Goal: Task Accomplishment & Management: Use online tool/utility

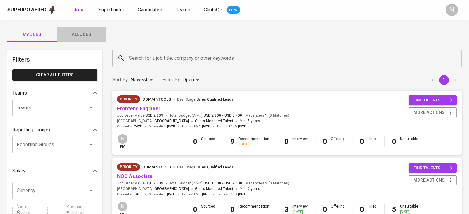
click at [96, 33] on span "All Jobs" at bounding box center [81, 35] width 42 height 8
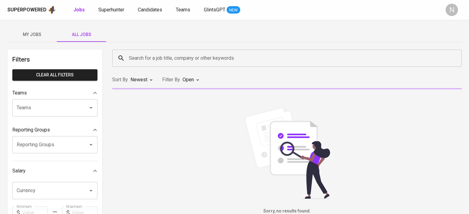
click at [160, 57] on input "Search for a job title, company or other keywords" at bounding box center [288, 58] width 322 height 12
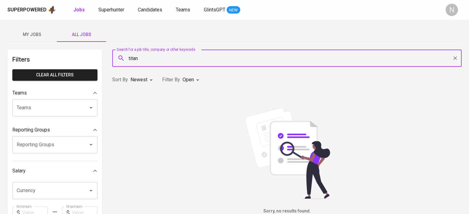
type input "titan"
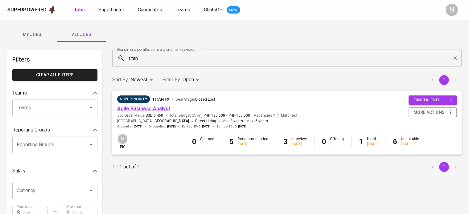
click at [157, 107] on link "Agile Business Analyst" at bounding box center [143, 109] width 53 height 6
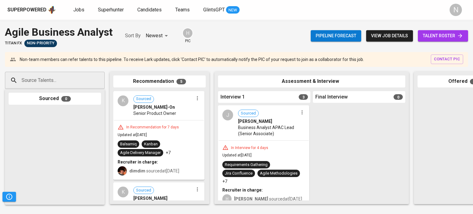
click at [152, 128] on div "In Recommendation for 7 days" at bounding box center [153, 127] width 58 height 5
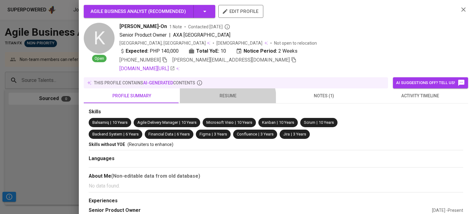
click at [222, 101] on button "resume" at bounding box center [228, 95] width 96 height 15
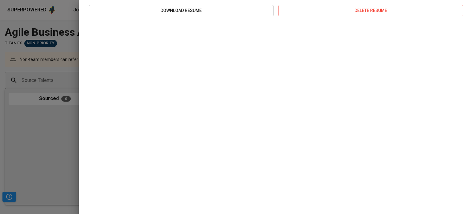
scroll to position [124, 0]
click at [43, 126] on div at bounding box center [236, 107] width 473 height 214
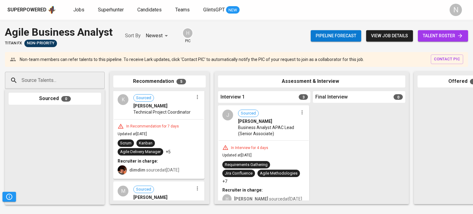
scroll to position [92, 0]
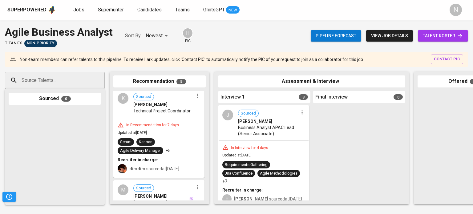
click at [170, 116] on div "K Sourced [PERSON_NAME] Technical Project Coordinator" at bounding box center [159, 103] width 90 height 28
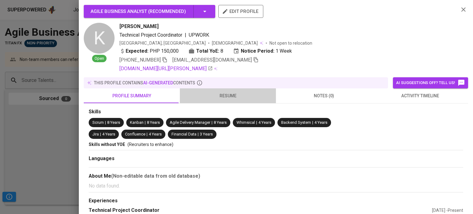
click at [231, 95] on span "resume" at bounding box center [228, 96] width 89 height 8
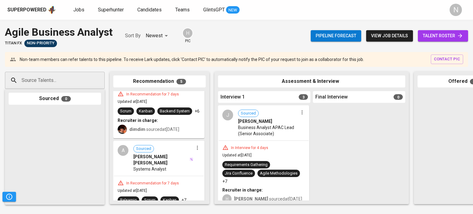
scroll to position [247, 0]
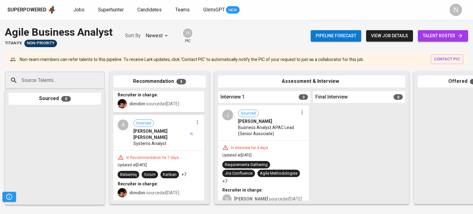
click at [165, 145] on div "Systems Analyst" at bounding box center [163, 144] width 60 height 6
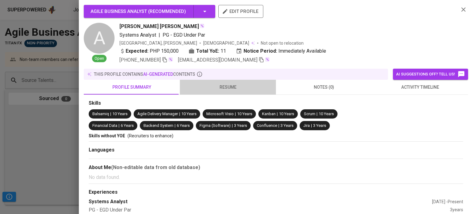
click at [228, 92] on button "resume" at bounding box center [228, 87] width 96 height 15
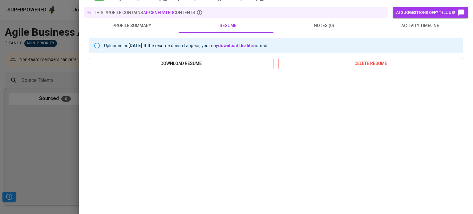
scroll to position [116, 0]
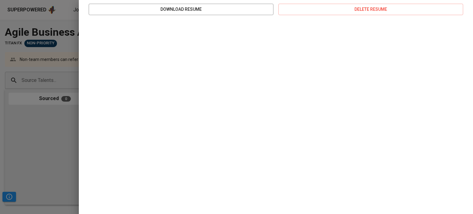
click at [46, 116] on div at bounding box center [236, 107] width 473 height 214
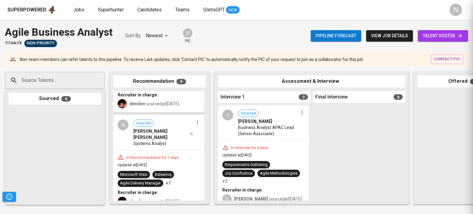
scroll to position [0, 0]
click at [266, 137] on div "J Sourced [PERSON_NAME] Business Analyst APAC Lead (Senior Associate)" at bounding box center [264, 123] width 90 height 35
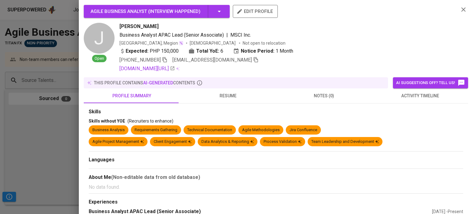
click at [230, 101] on button "resume" at bounding box center [228, 95] width 96 height 15
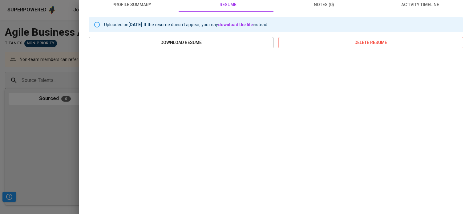
scroll to position [92, 0]
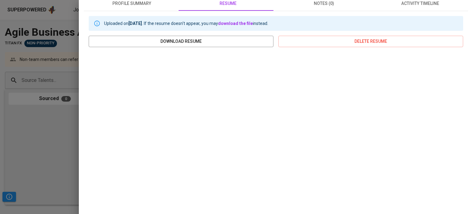
drag, startPoint x: 22, startPoint y: 136, endPoint x: 26, endPoint y: 134, distance: 4.3
click at [22, 136] on div at bounding box center [236, 107] width 473 height 214
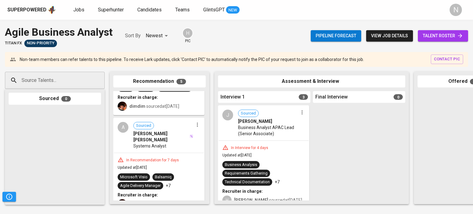
scroll to position [247, 0]
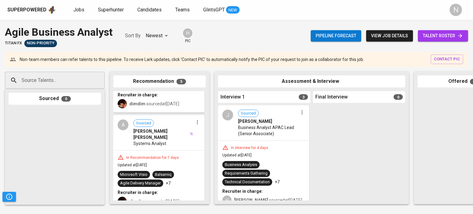
click at [158, 146] on span "Systems Analyst" at bounding box center [149, 144] width 33 height 6
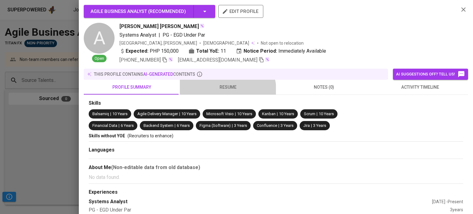
click at [215, 92] on button "resume" at bounding box center [228, 87] width 96 height 15
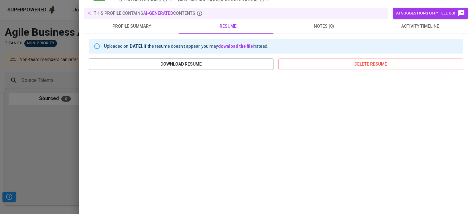
scroll to position [62, 0]
click at [70, 118] on div at bounding box center [236, 107] width 473 height 214
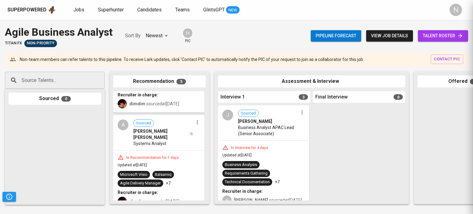
scroll to position [0, 0]
click at [250, 138] on div "J Sourced [PERSON_NAME] Business Analyst APAC Lead (Senior Associate)" at bounding box center [264, 123] width 90 height 35
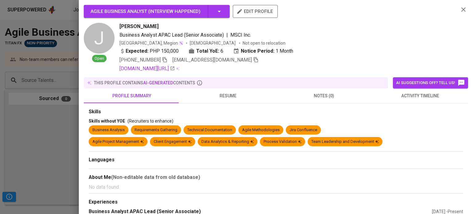
click at [226, 96] on span "resume" at bounding box center [228, 96] width 89 height 8
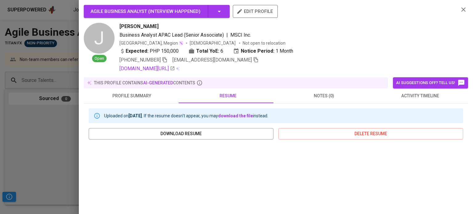
click at [320, 93] on span "notes (0)" at bounding box center [324, 96] width 89 height 8
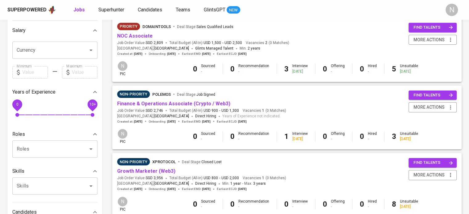
scroll to position [123, 0]
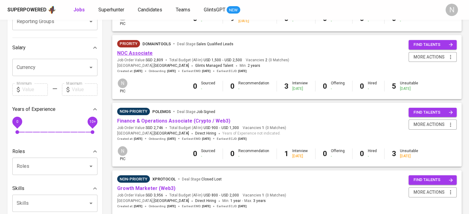
click at [141, 54] on link "NOC Associate" at bounding box center [134, 53] width 35 height 6
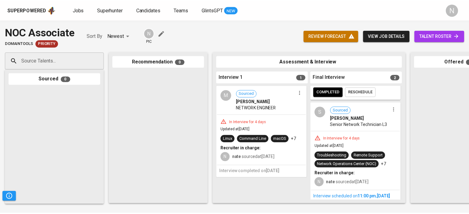
scroll to position [119, 0]
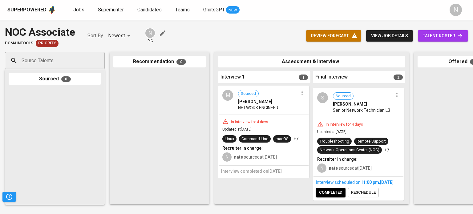
click at [82, 11] on span "Jobs" at bounding box center [78, 10] width 11 height 6
